Goal: Information Seeking & Learning: Learn about a topic

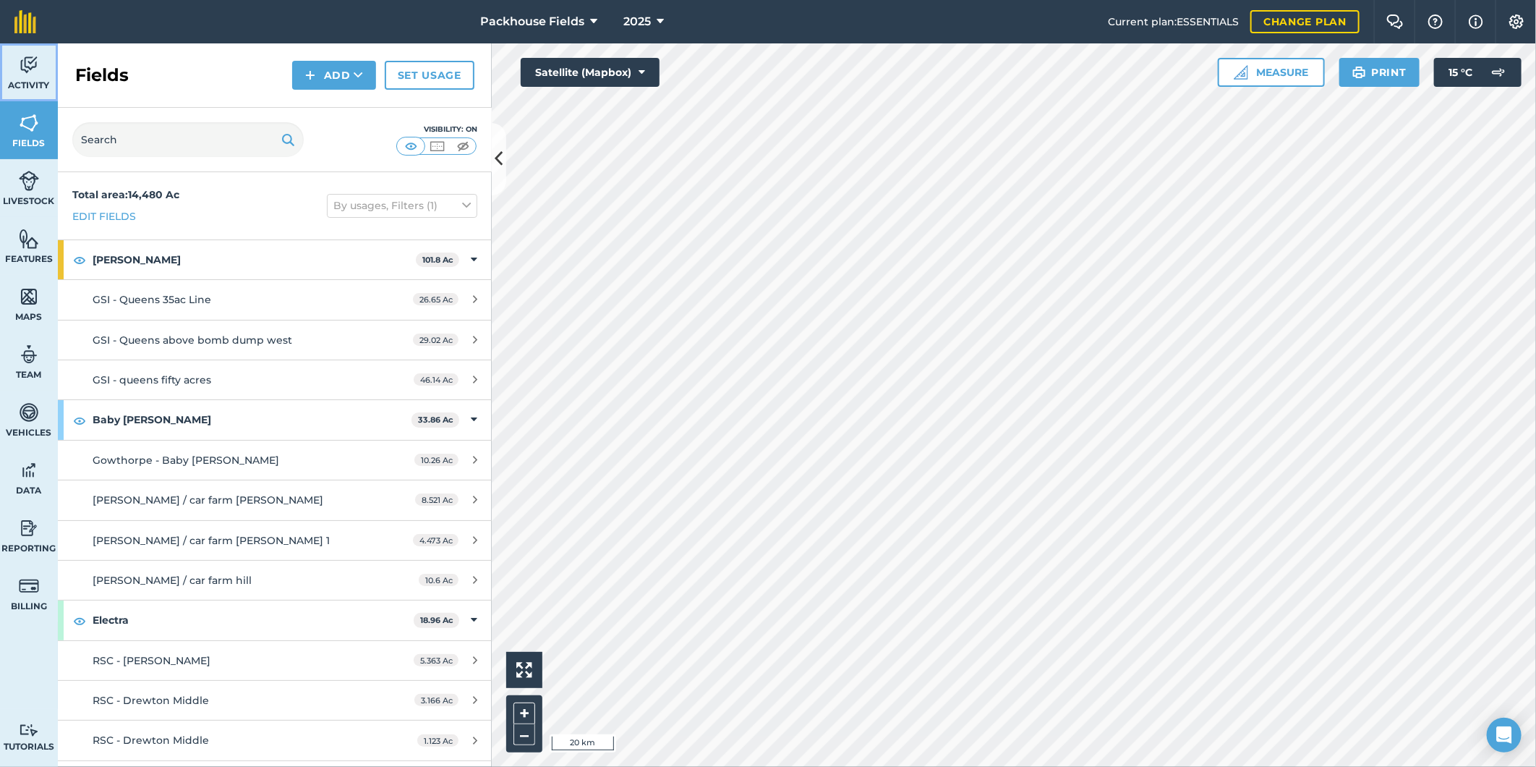
click at [16, 83] on span "Activity" at bounding box center [29, 86] width 58 height 12
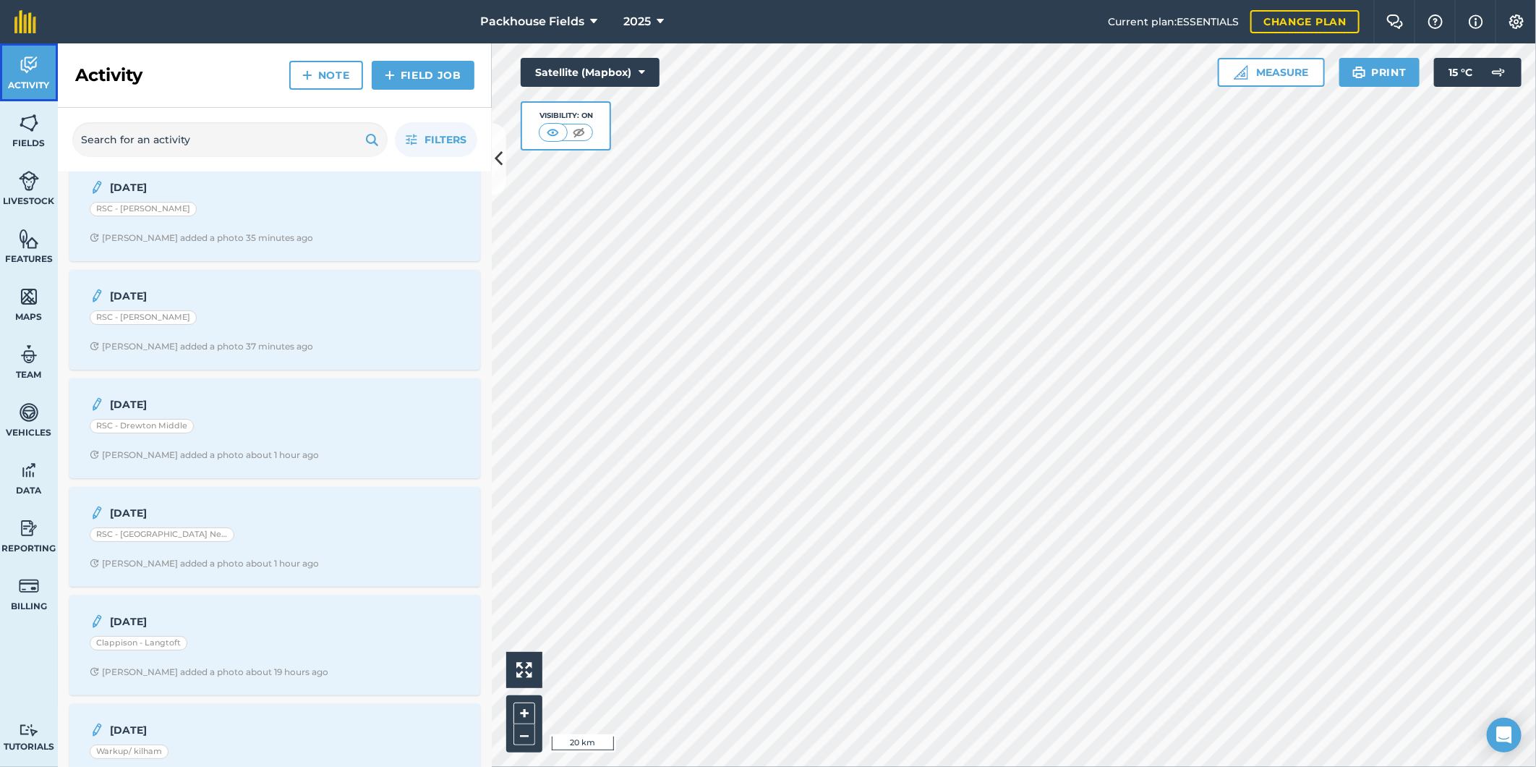
scroll to position [54, 0]
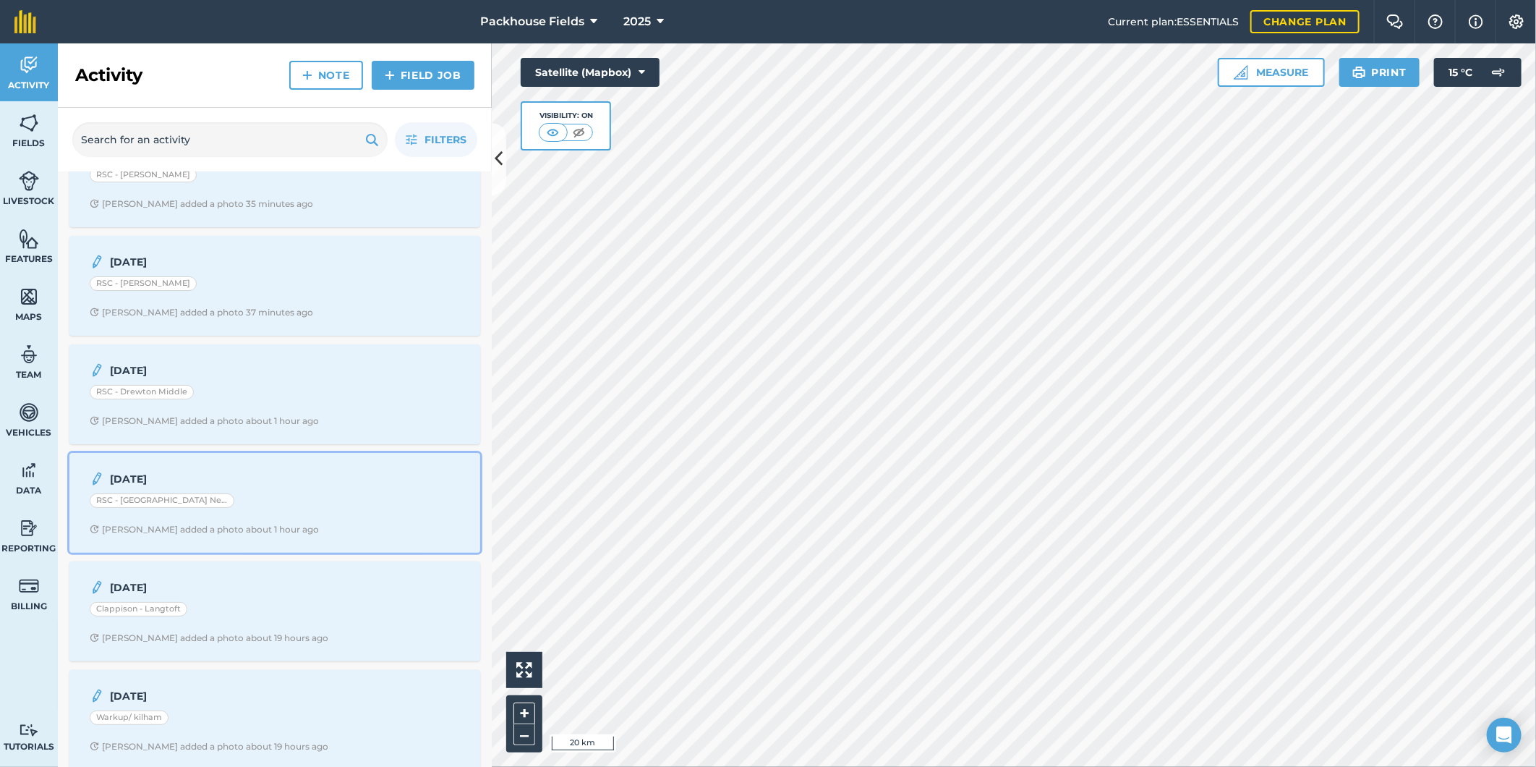
click at [289, 512] on div "RSC - [GEOGRAPHIC_DATA] Near" at bounding box center [275, 502] width 370 height 19
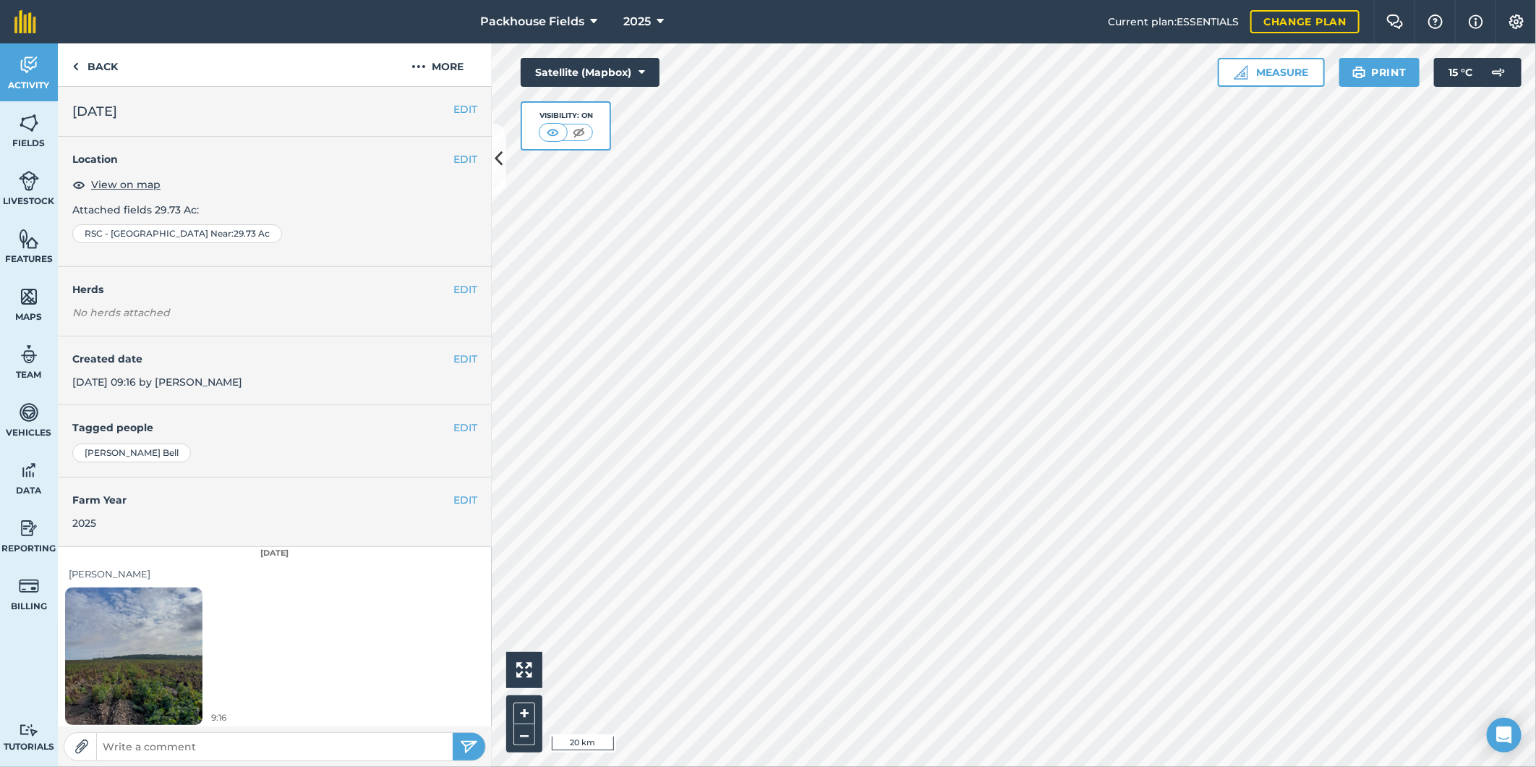
click at [213, 624] on div "9:16" at bounding box center [275, 658] width 434 height 143
click at [163, 639] on img at bounding box center [133, 655] width 137 height 183
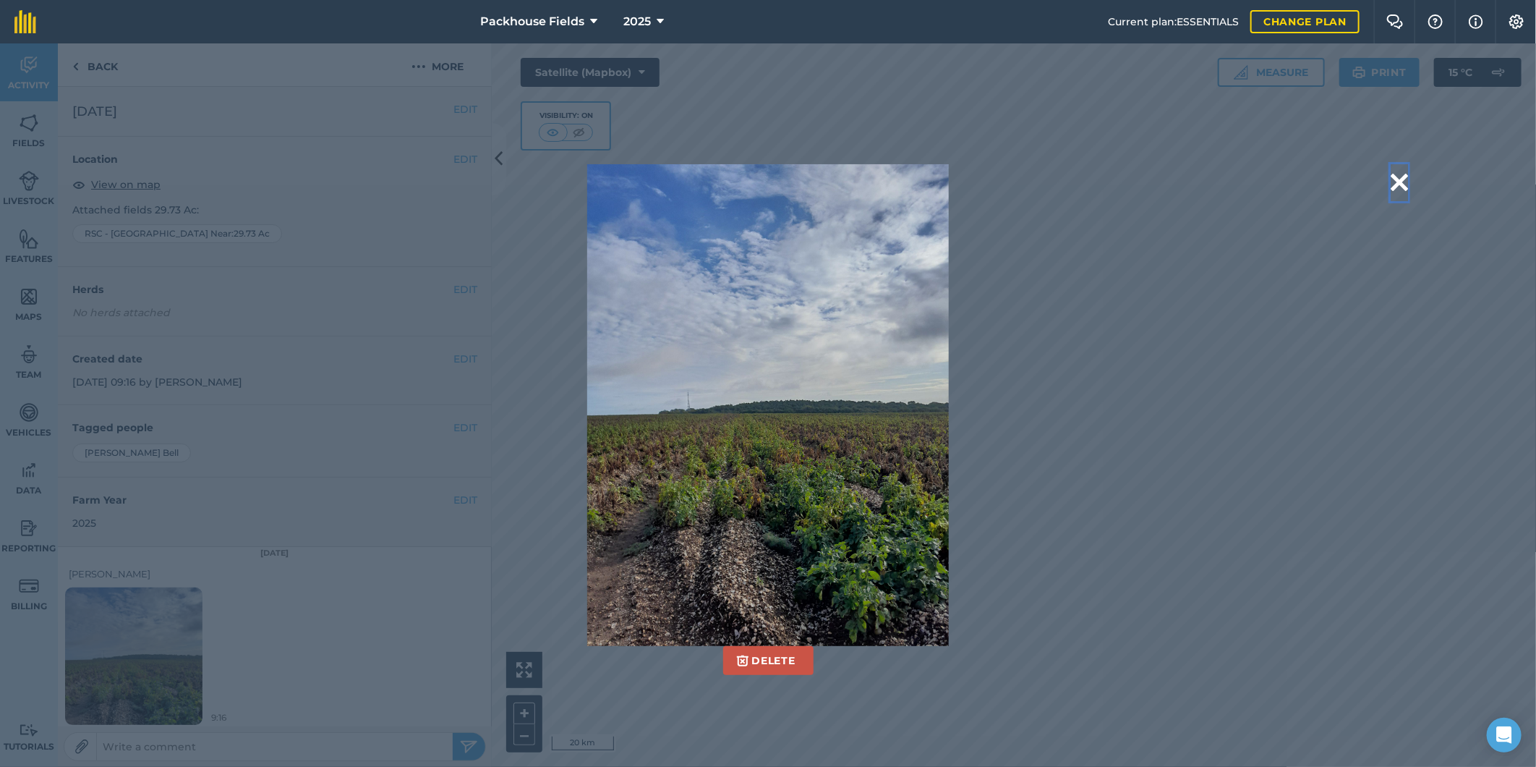
click at [1400, 172] on button at bounding box center [1399, 182] width 17 height 37
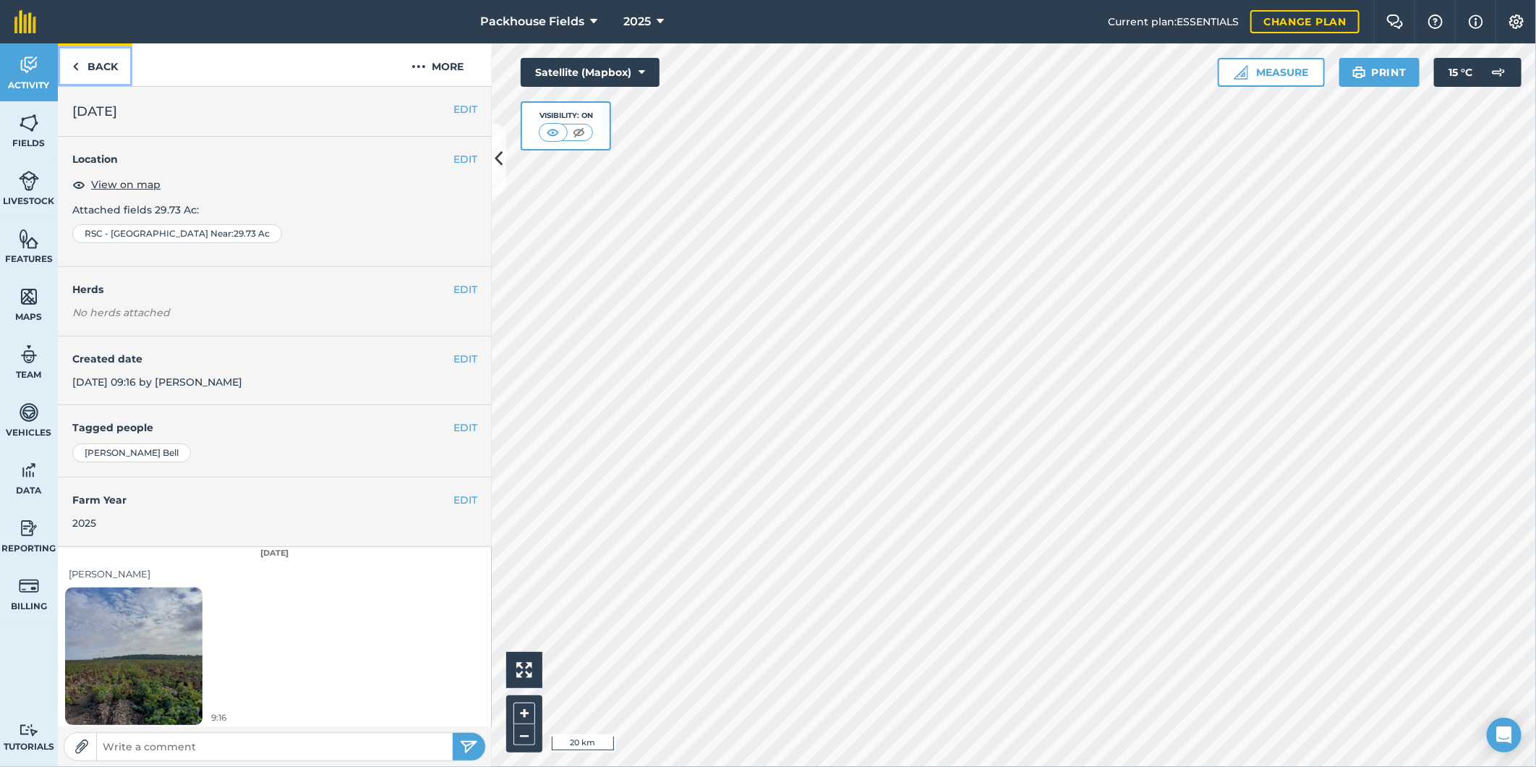
click at [114, 64] on link "Back" at bounding box center [95, 64] width 75 height 43
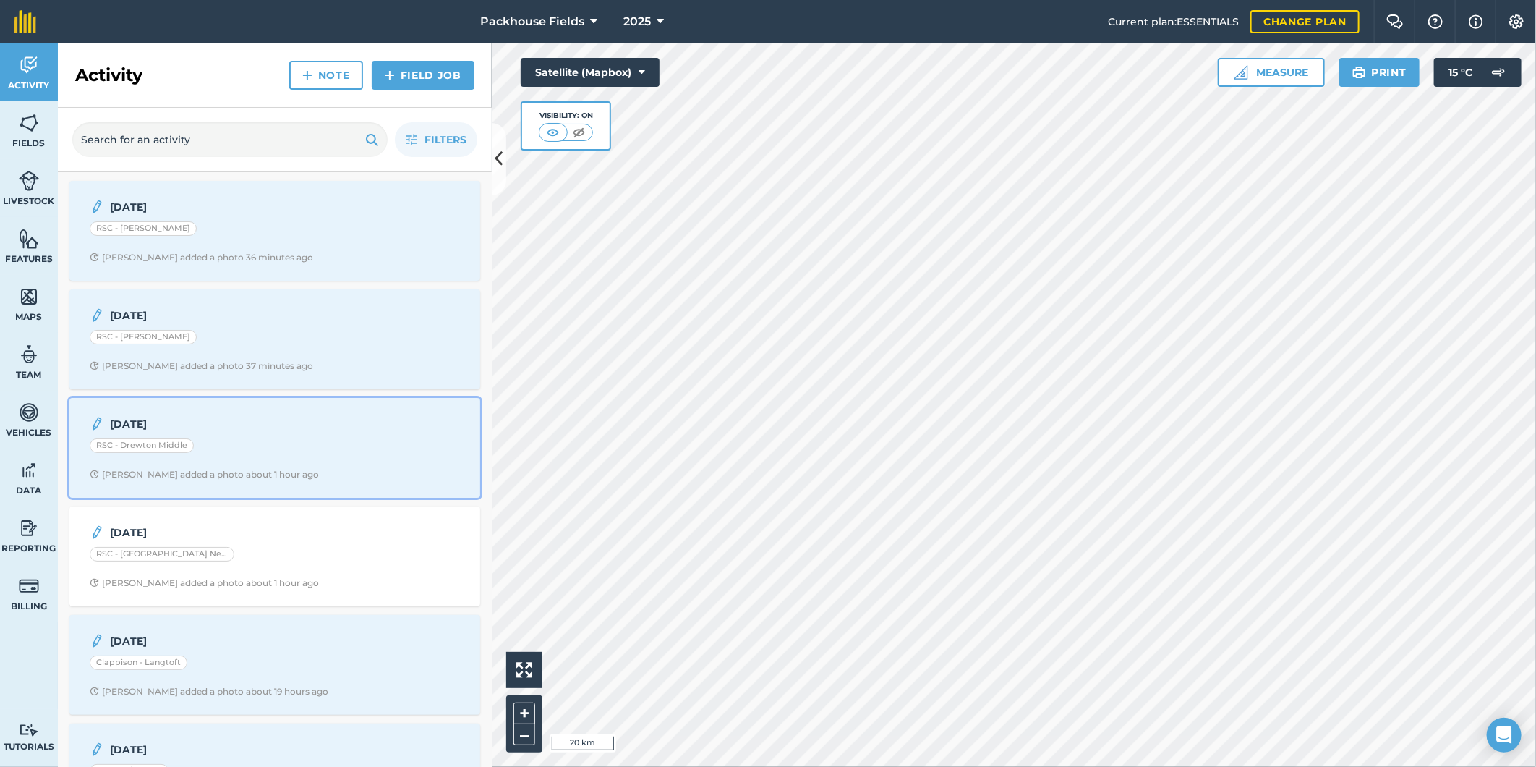
click at [249, 443] on div "RSC - Drewton Middle" at bounding box center [275, 447] width 370 height 19
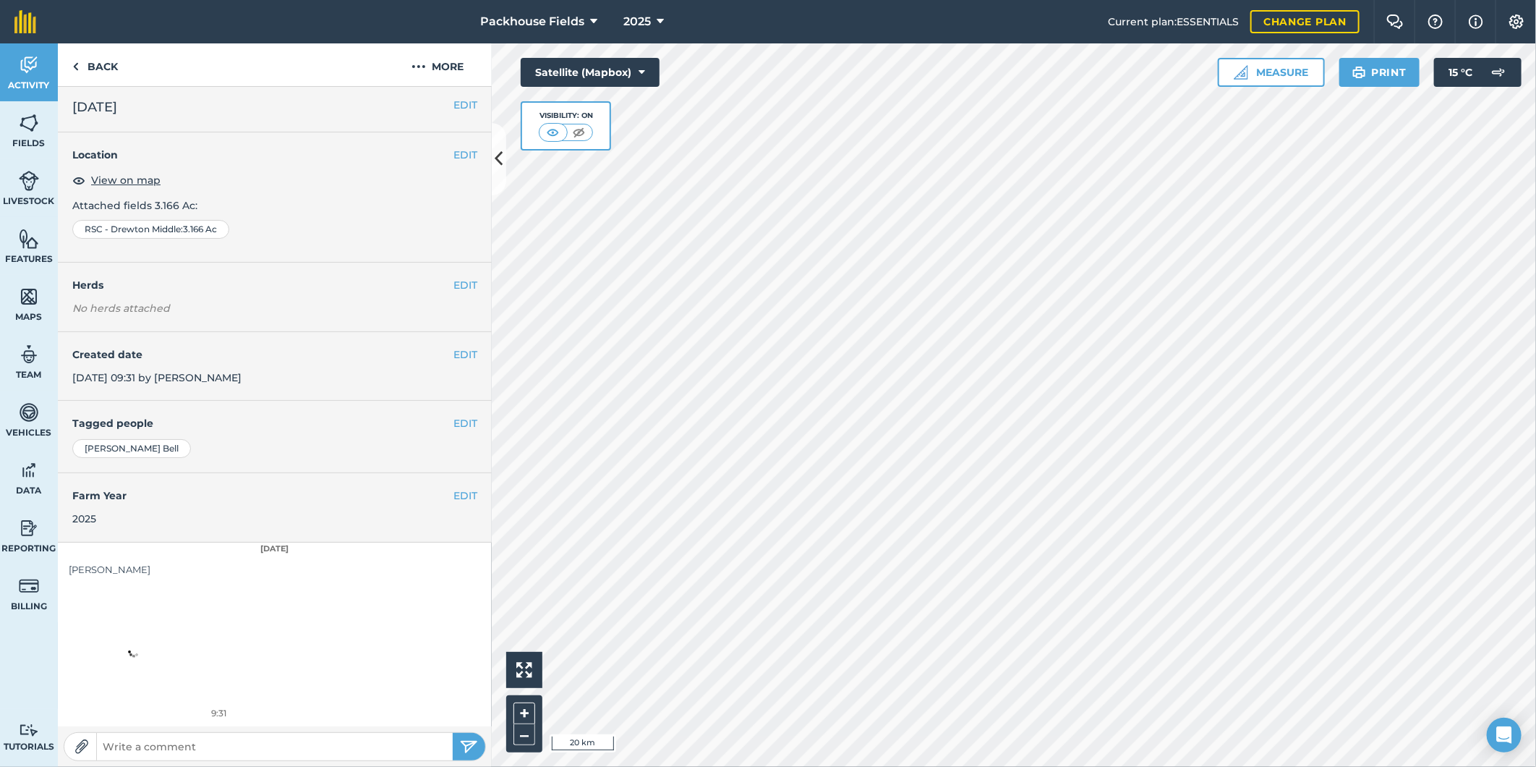
scroll to position [4, 0]
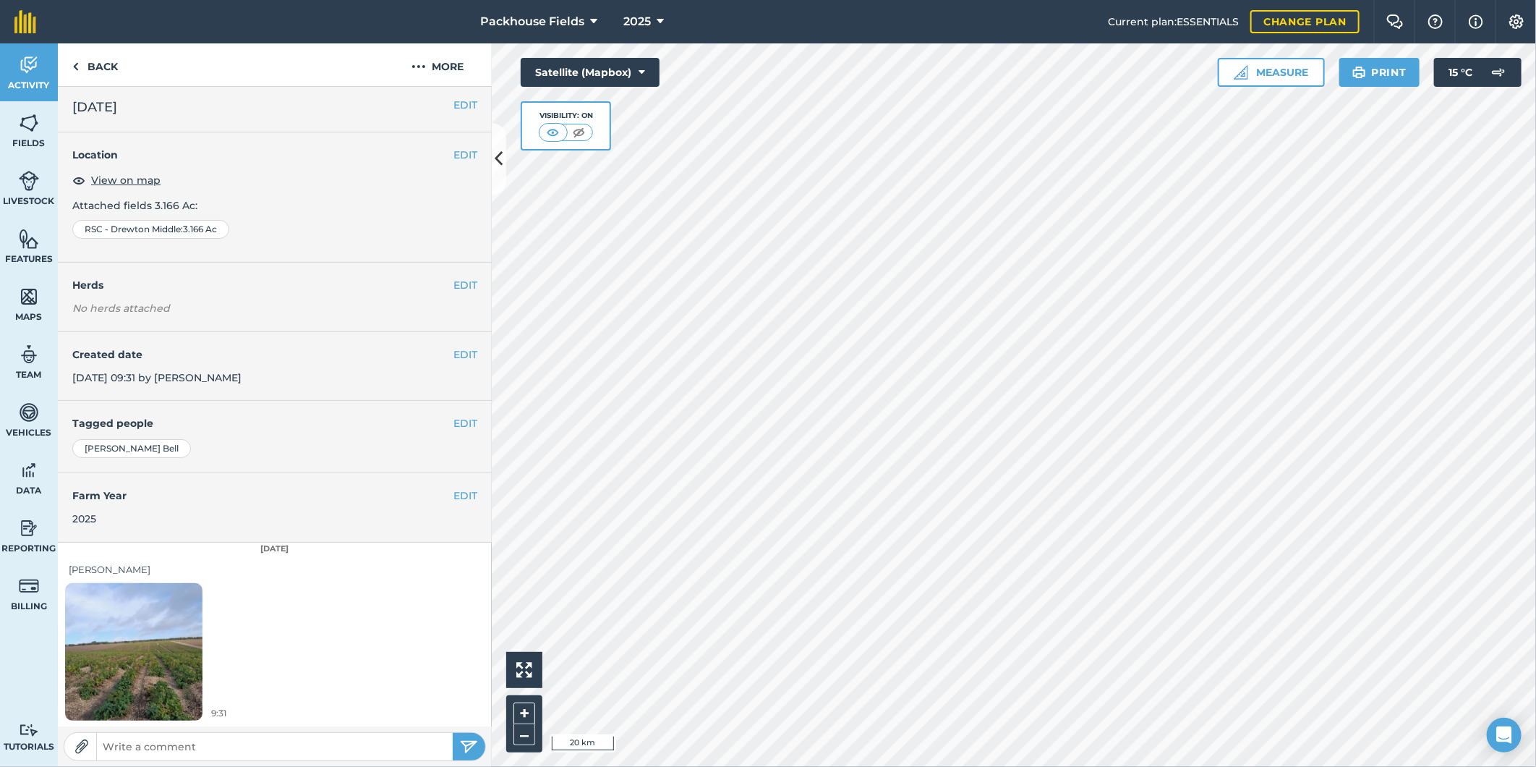
click at [145, 633] on img at bounding box center [133, 651] width 137 height 183
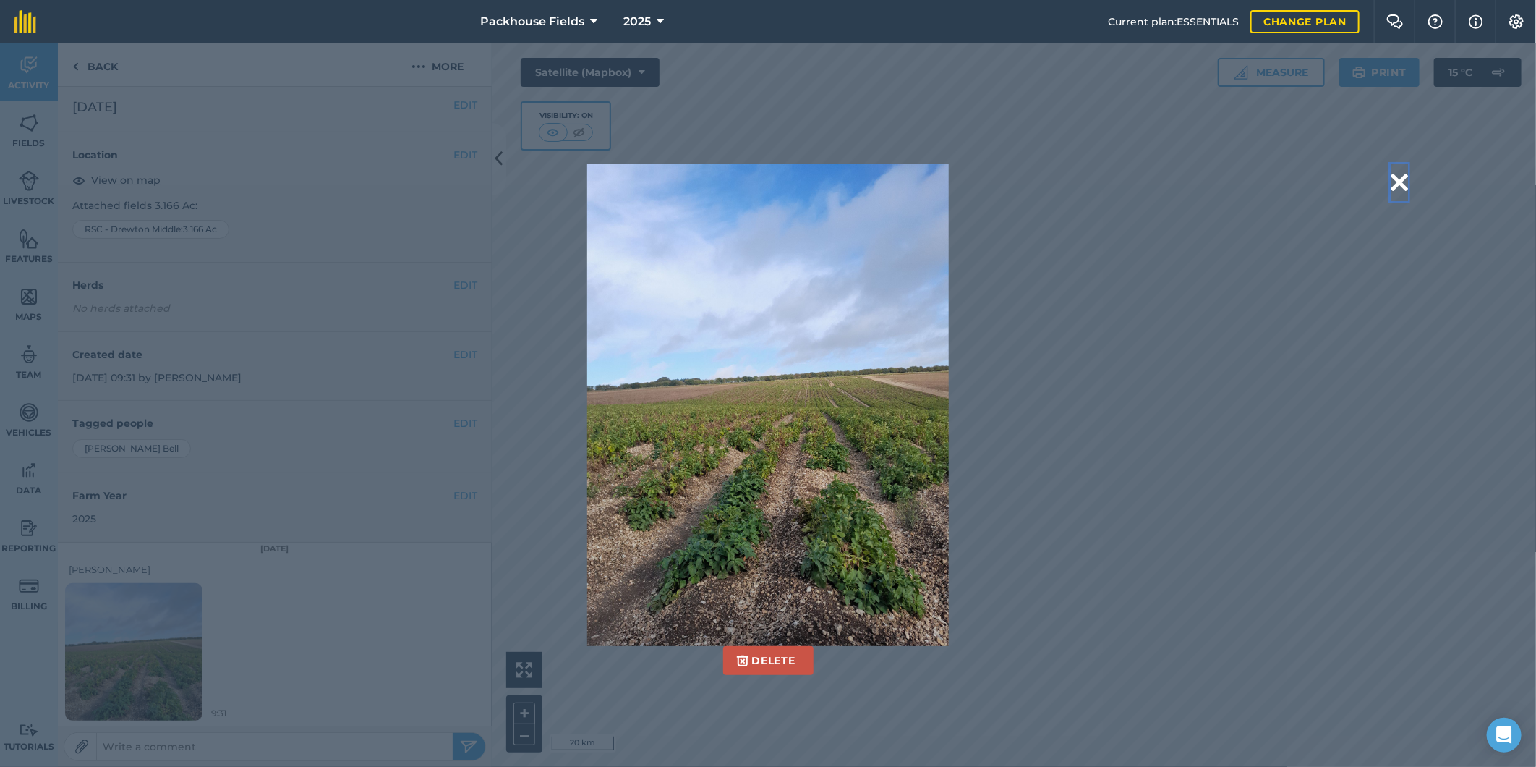
click at [1405, 169] on button at bounding box center [1399, 182] width 17 height 37
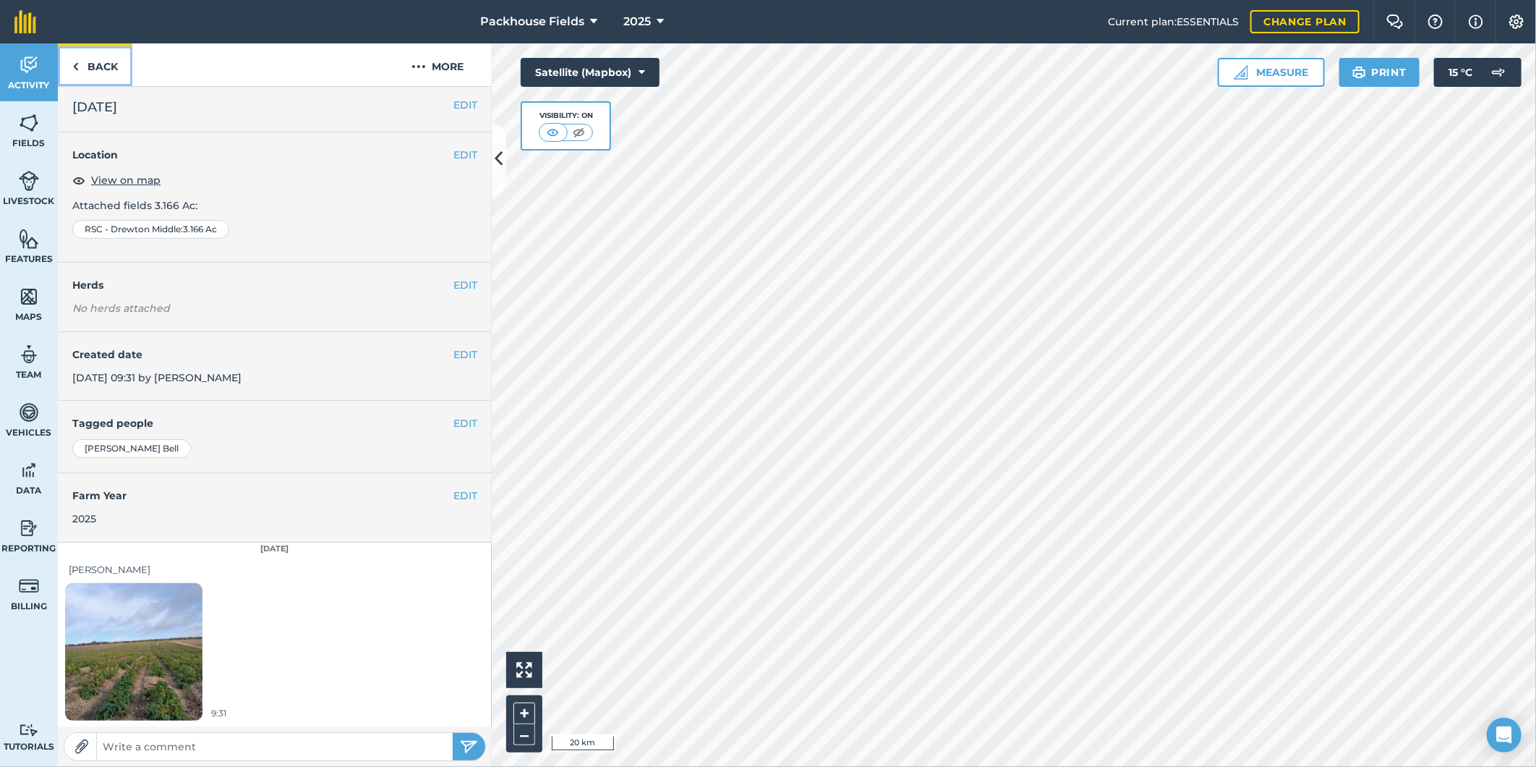
click at [112, 67] on link "Back" at bounding box center [95, 64] width 75 height 43
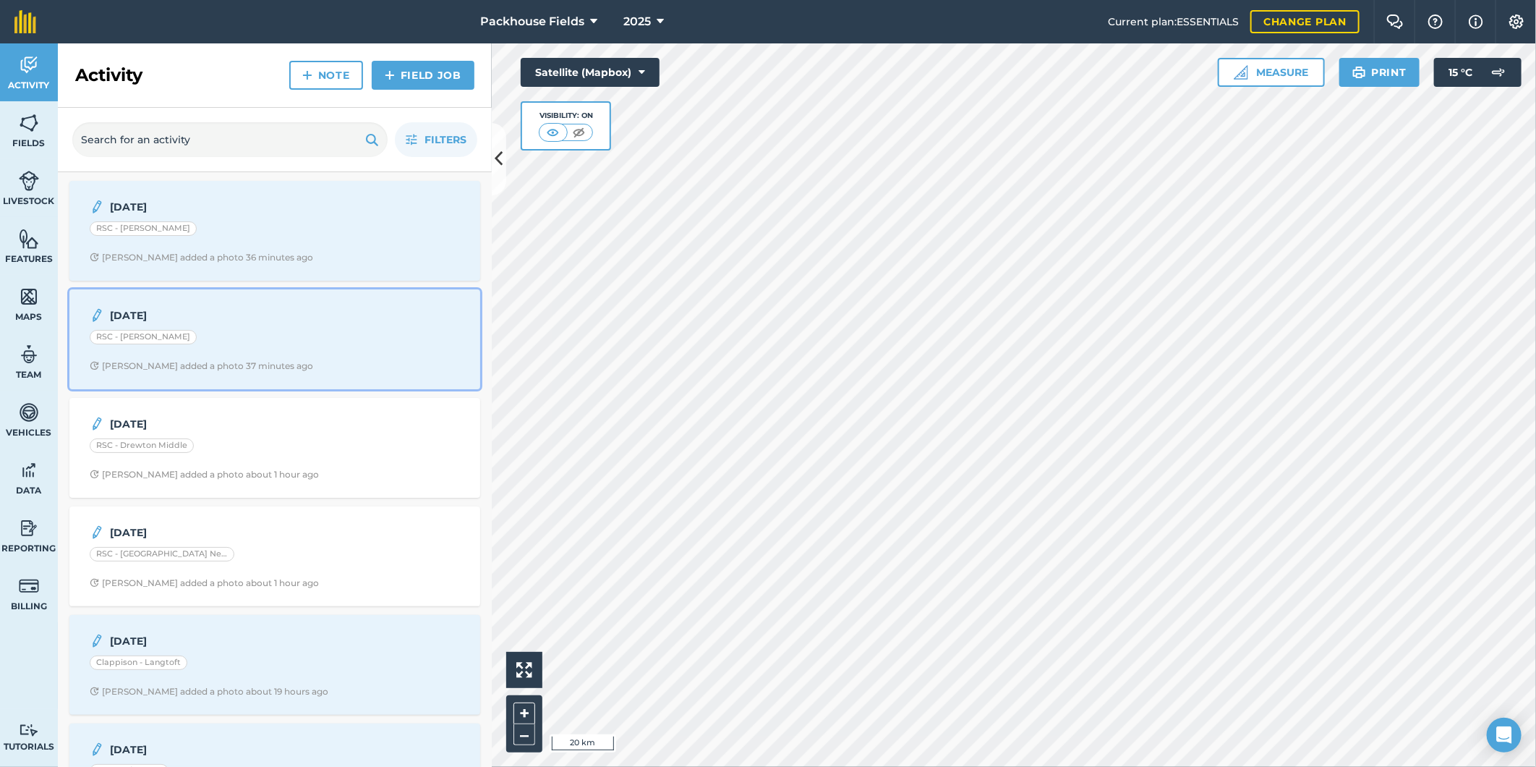
click at [190, 358] on div "[DATE] RSC - Drewton Far [PERSON_NAME] added a photo 37 minutes ago" at bounding box center [274, 339] width 393 height 82
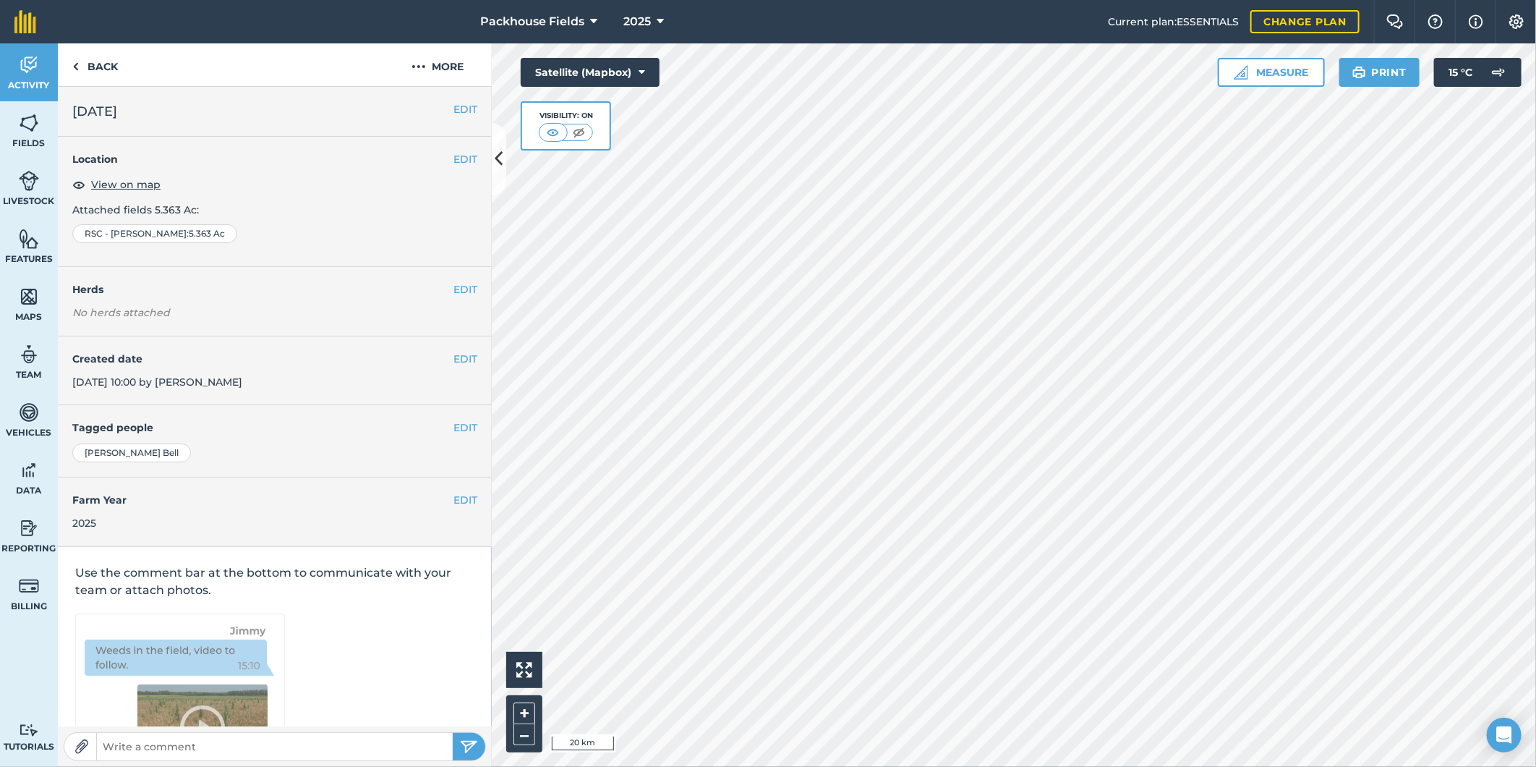
scroll to position [4, 0]
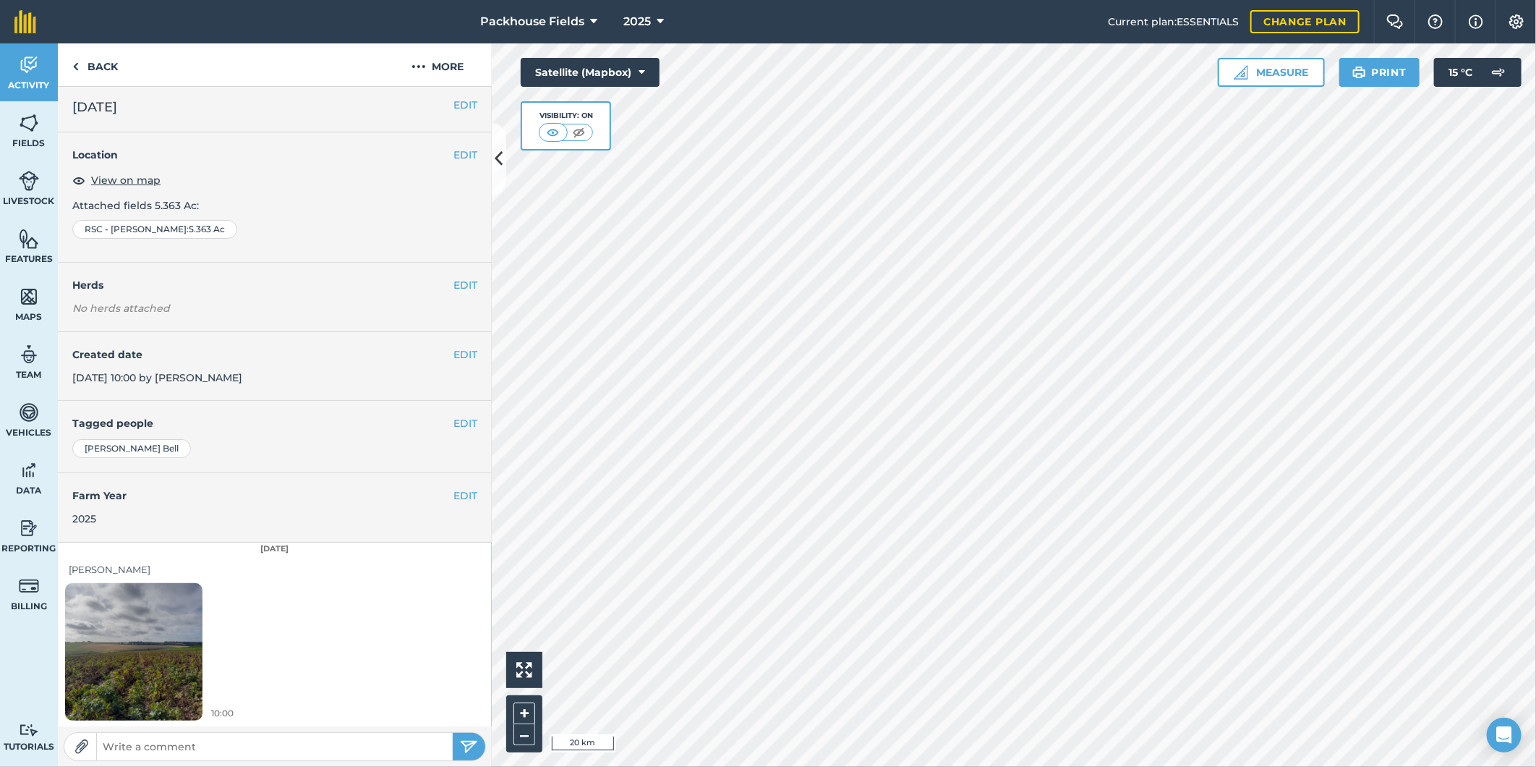
click at [132, 678] on img at bounding box center [133, 651] width 137 height 183
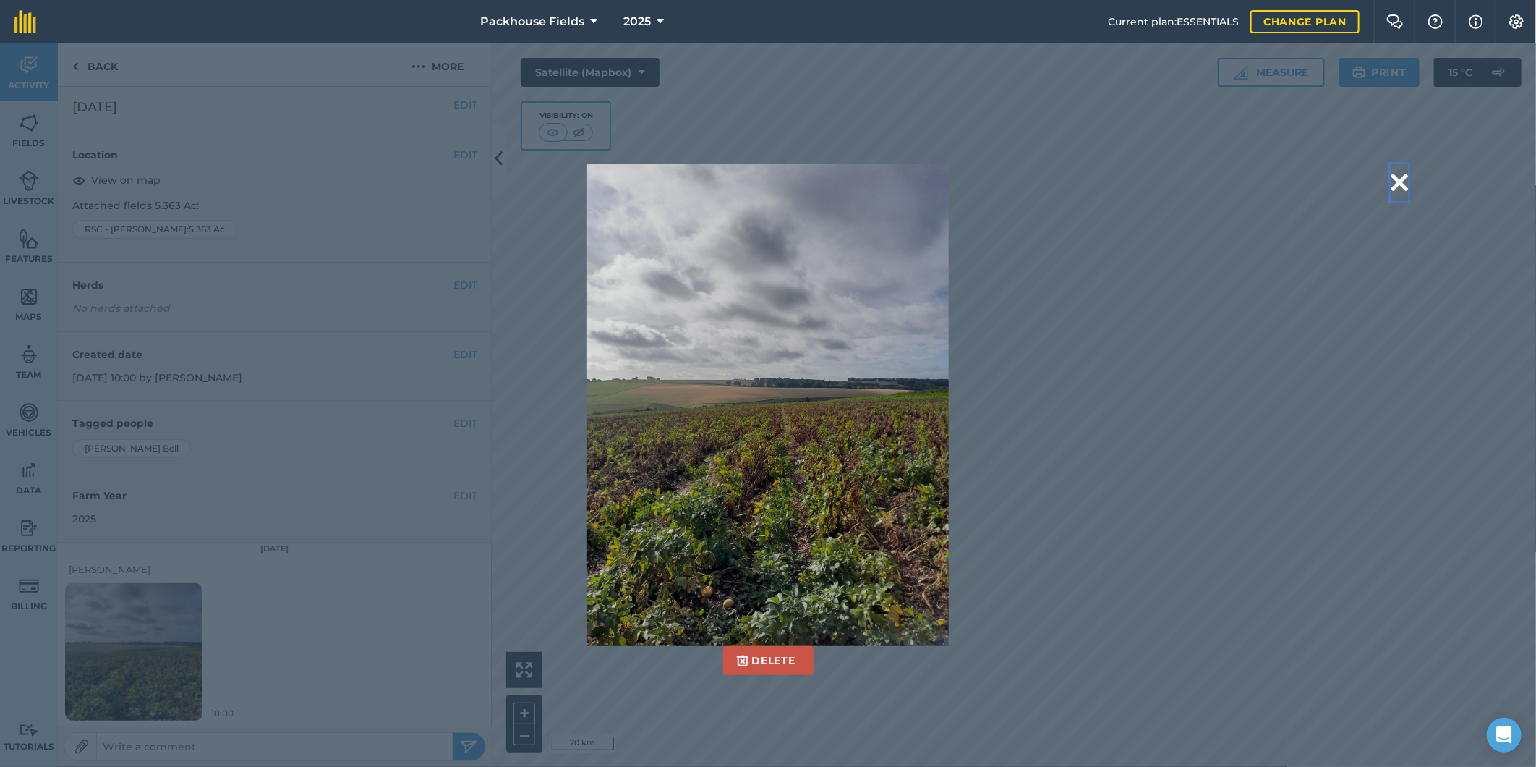
click at [1400, 182] on button at bounding box center [1399, 182] width 17 height 37
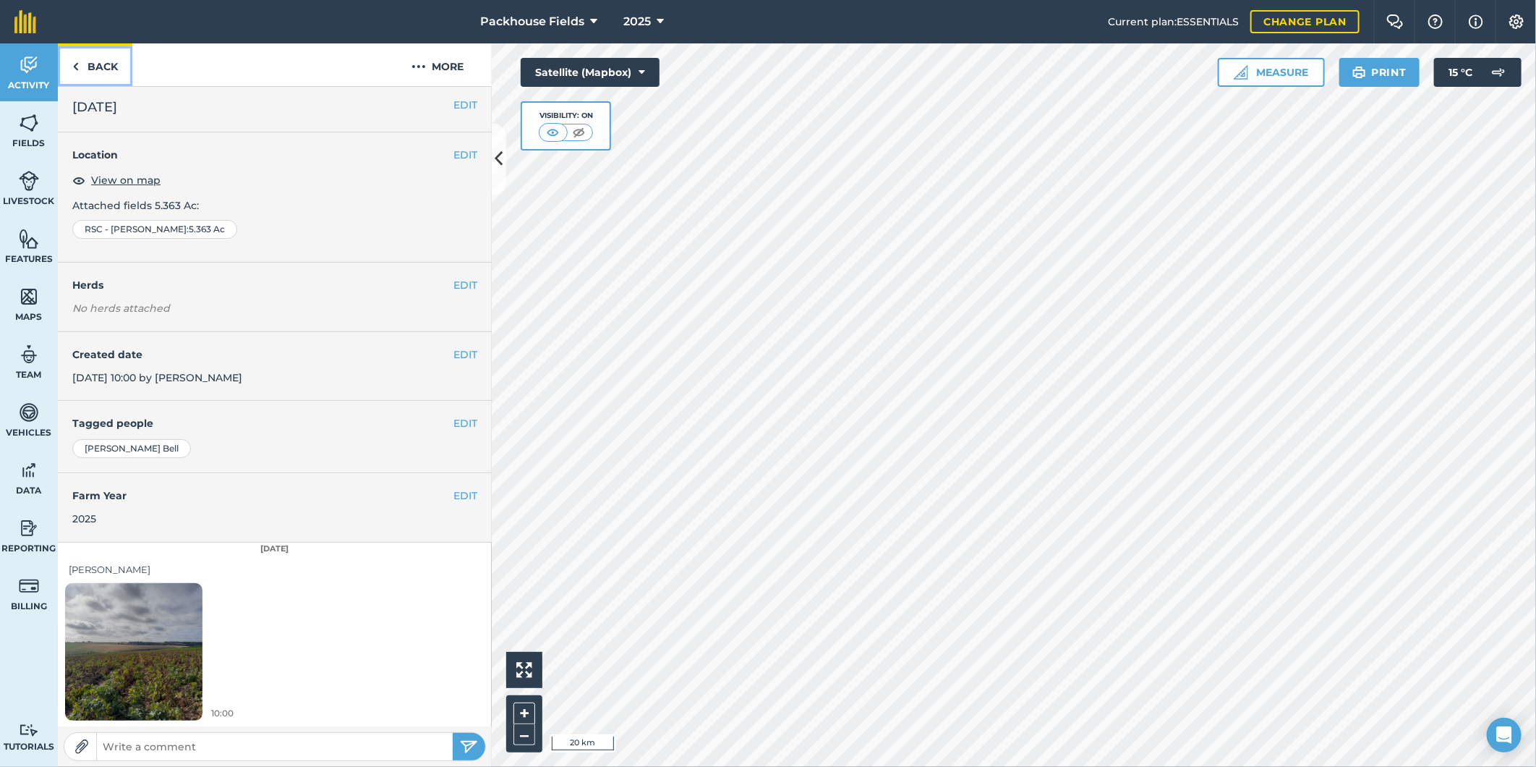
click at [82, 61] on link "Back" at bounding box center [95, 64] width 75 height 43
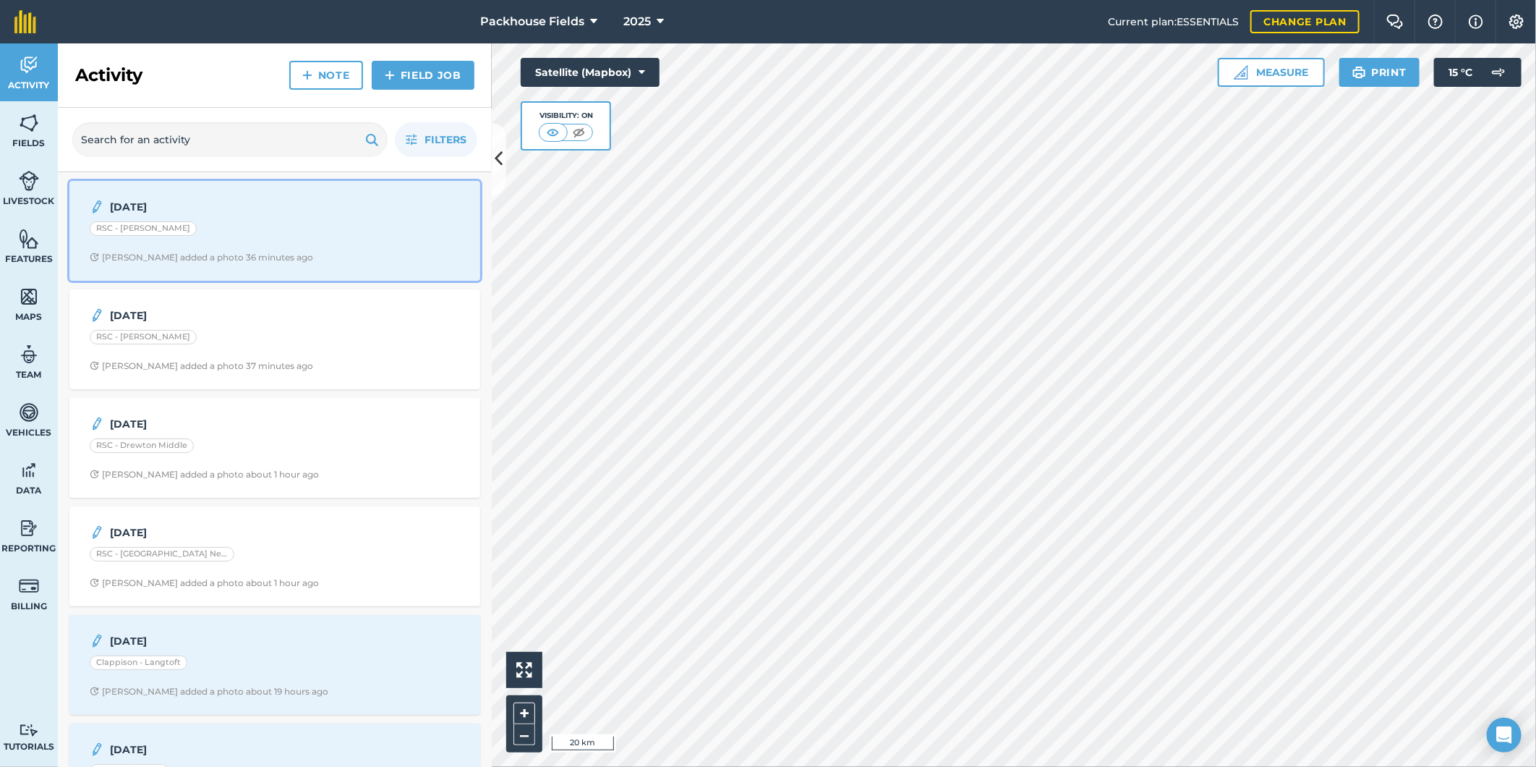
click at [248, 255] on div "[PERSON_NAME] added a photo 36 minutes ago" at bounding box center [202, 258] width 224 height 12
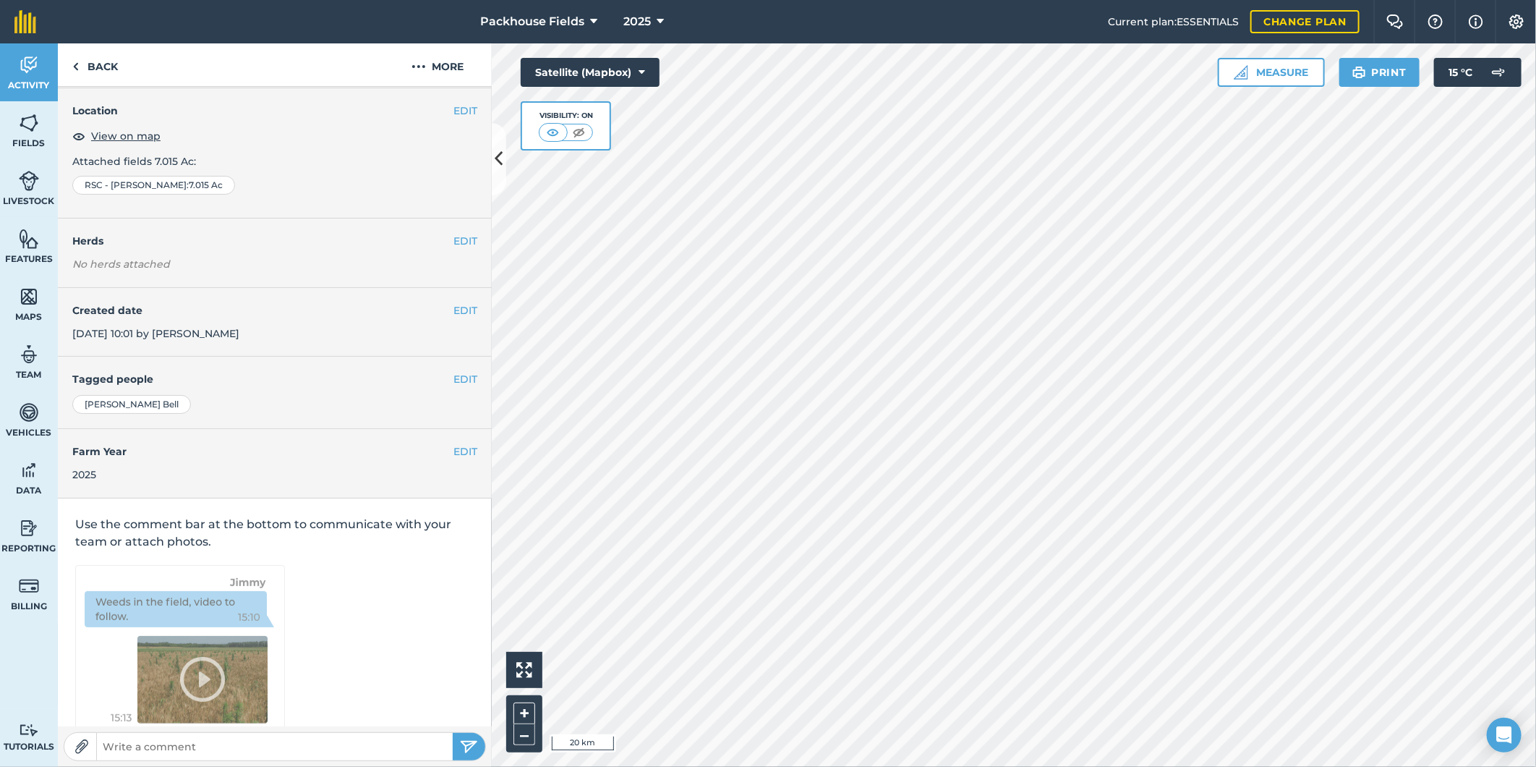
scroll to position [4, 0]
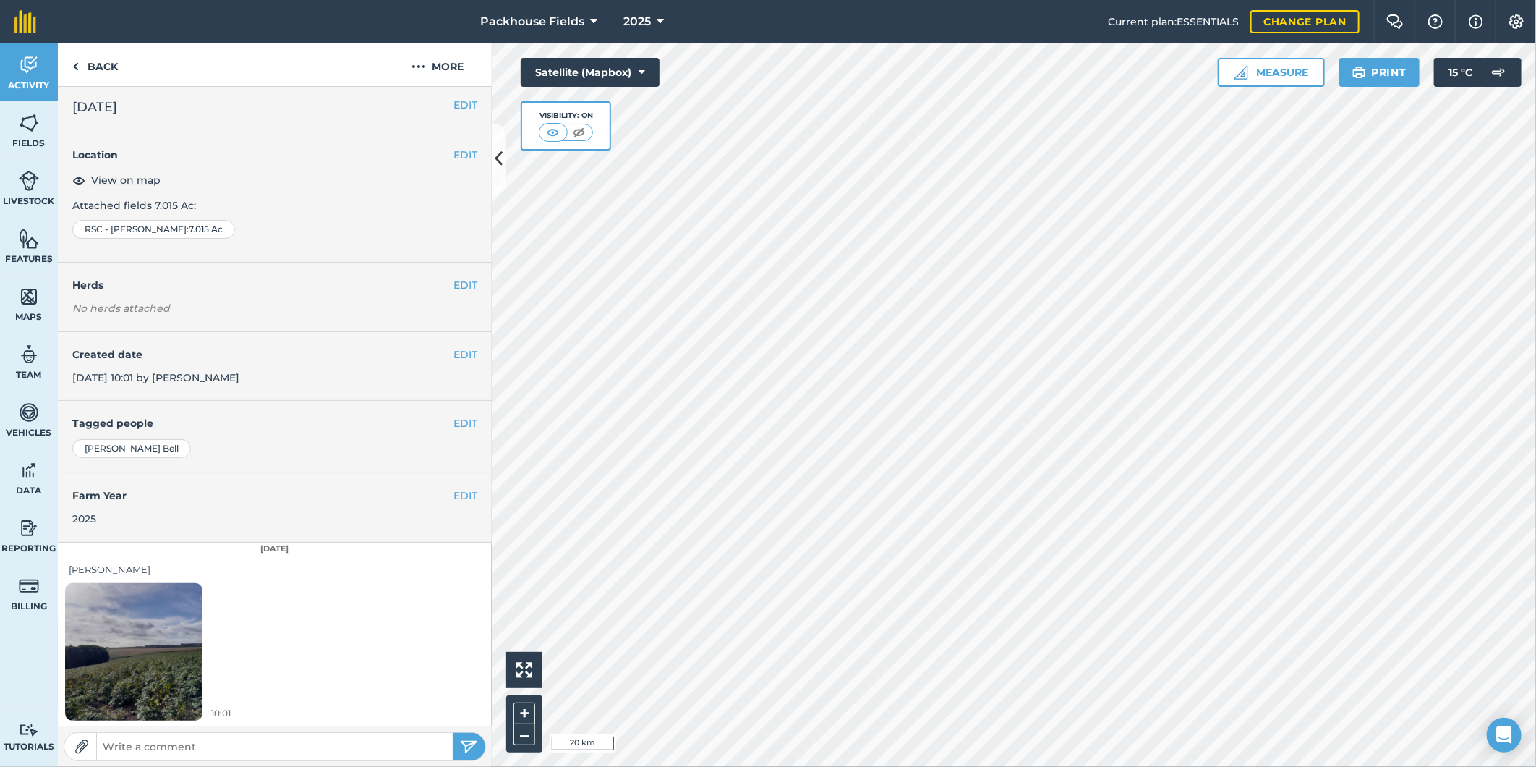
click at [175, 668] on img at bounding box center [133, 651] width 137 height 183
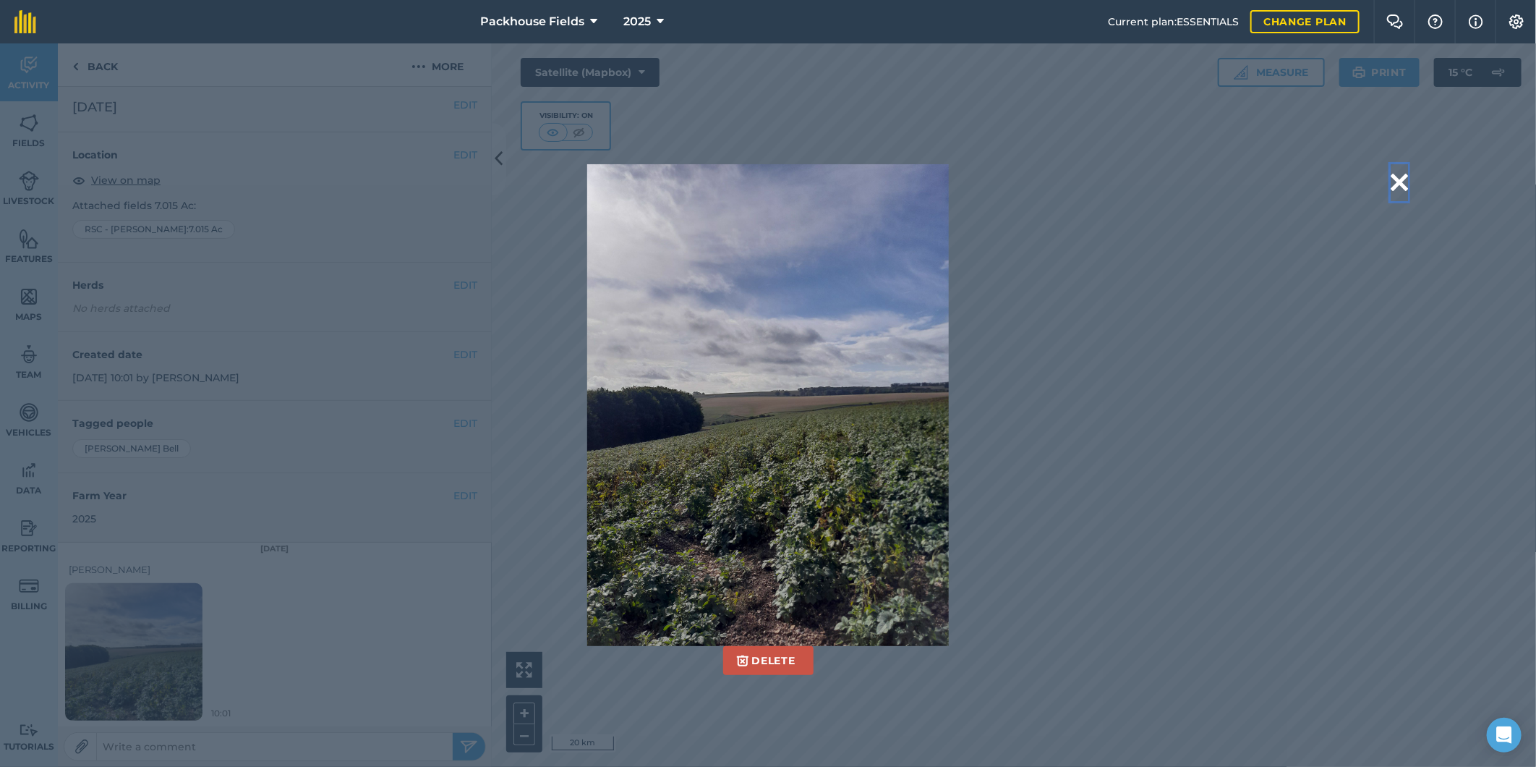
click at [1405, 178] on button at bounding box center [1399, 182] width 17 height 37
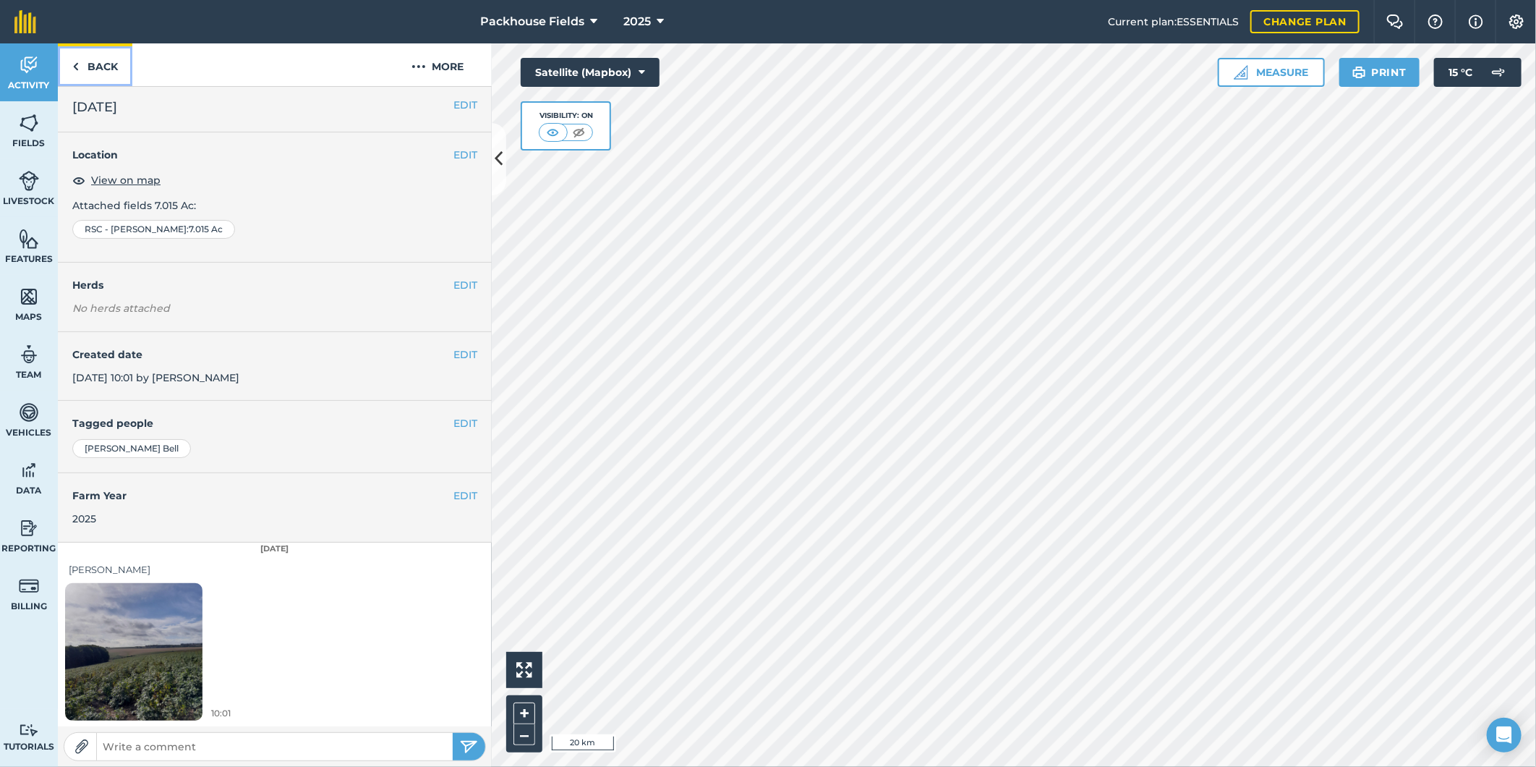
click at [111, 63] on link "Back" at bounding box center [95, 64] width 75 height 43
